Goal: Find specific page/section: Find specific page/section

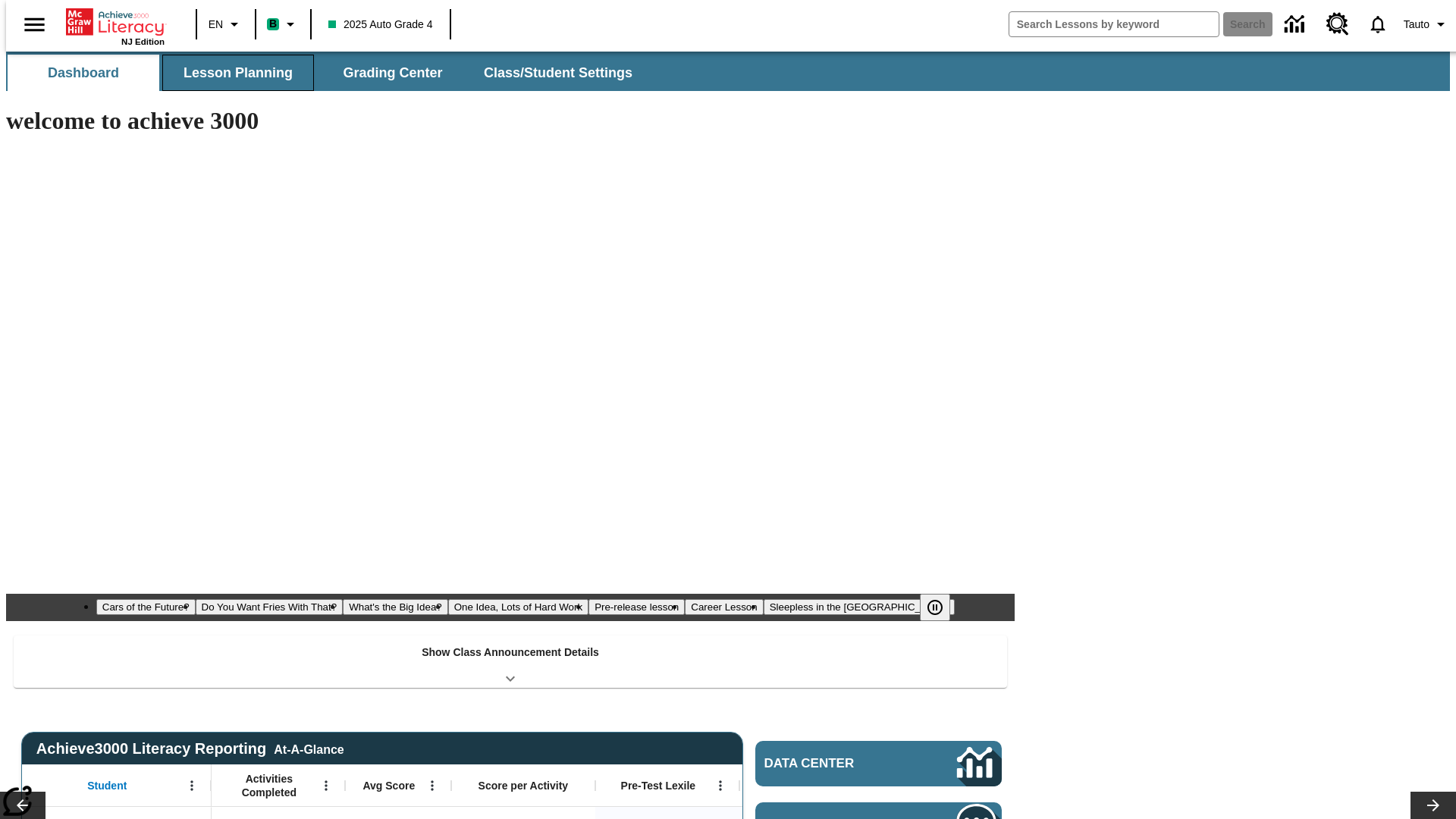
click at [232, 73] on span "Lesson Planning" at bounding box center [239, 73] width 109 height 17
